Goal: Obtain resource: Download file/media

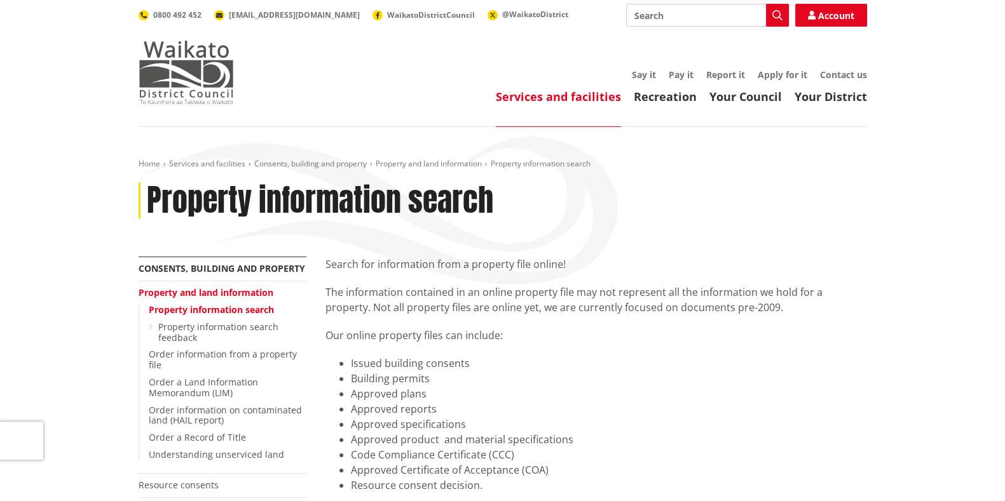
click at [187, 67] on img at bounding box center [186, 73] width 95 height 64
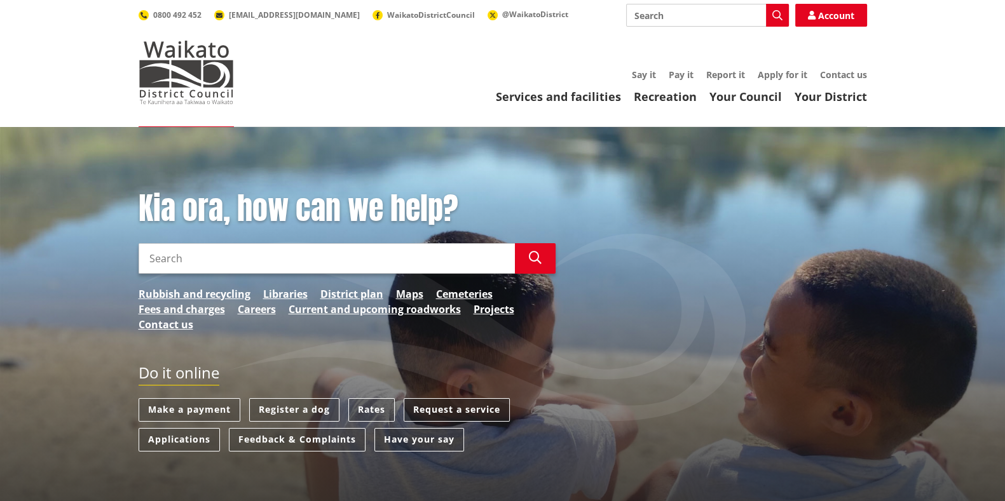
click at [458, 406] on link "Request a service" at bounding box center [457, 410] width 106 height 24
click at [446, 409] on link "Request a service" at bounding box center [457, 410] width 106 height 24
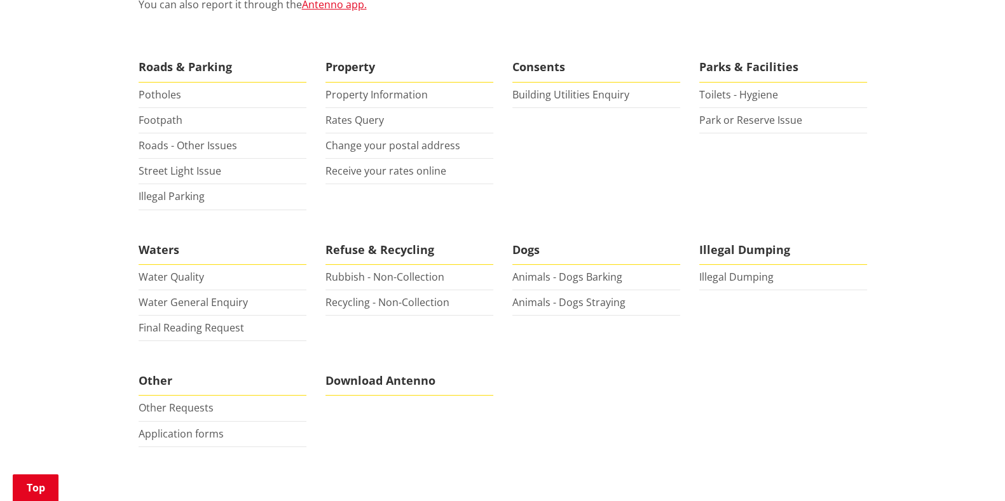
scroll to position [317, 0]
click at [197, 408] on link "Other Requests" at bounding box center [176, 407] width 75 height 14
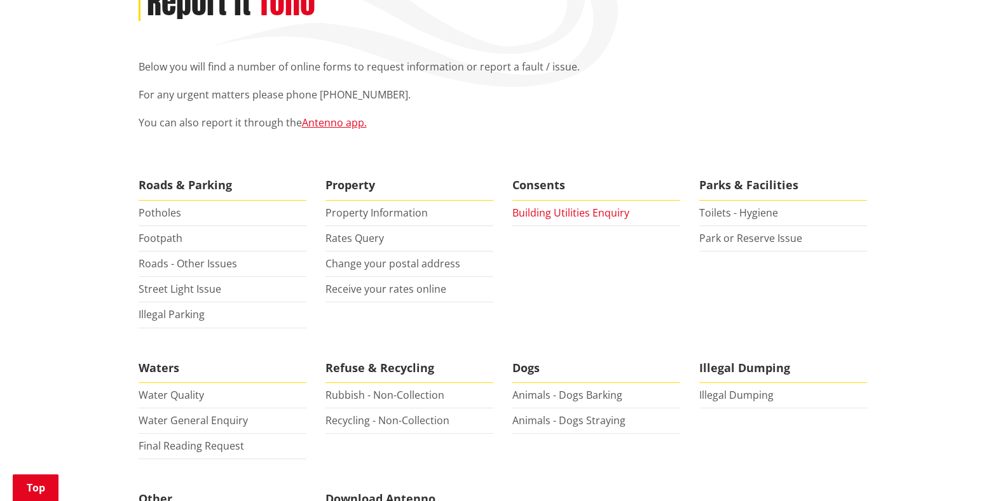
scroll to position [0, 0]
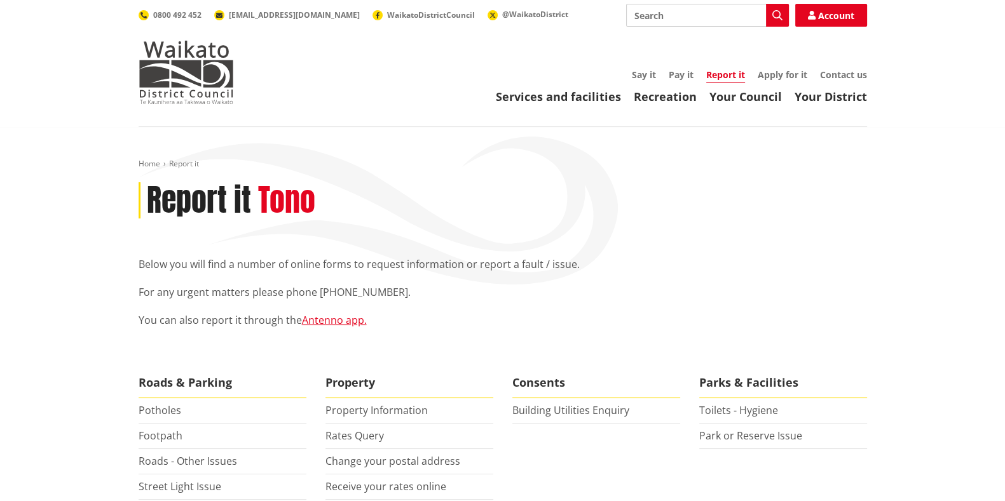
click at [661, 18] on input "Search" at bounding box center [707, 15] width 163 height 23
type input "official information"
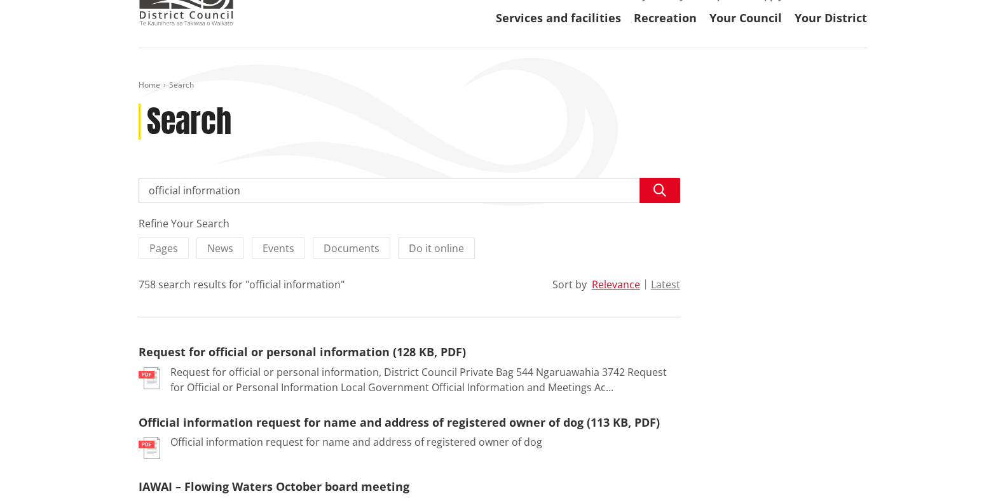
scroll to position [158, 0]
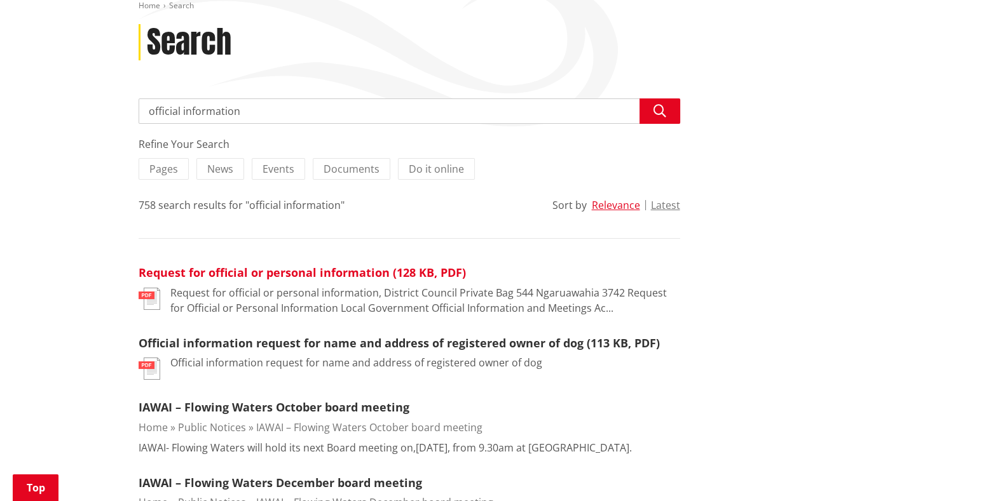
click at [334, 271] on link "Request for official or personal information (128 KB, PDF)" at bounding box center [302, 272] width 327 height 15
